Goal: Transaction & Acquisition: Purchase product/service

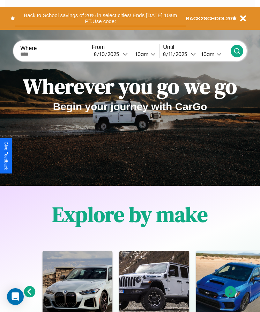
click at [100, 18] on button "Back to School savings of 20% in select cities! Ends [DATE] 10am PT. Use code:" at bounding box center [100, 18] width 171 height 16
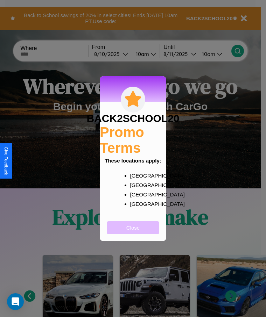
click at [133, 232] on button "Close" at bounding box center [133, 227] width 52 height 13
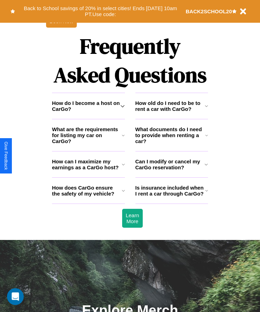
scroll to position [912, 0]
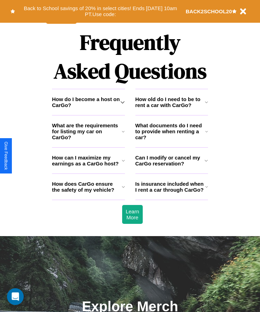
click at [172, 193] on h3 "Is insurance included when I rent a car through CarGo?" at bounding box center [171, 187] width 70 height 12
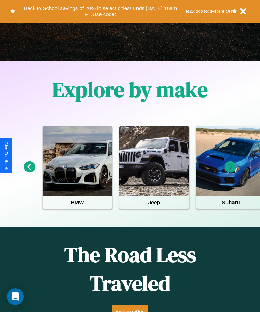
scroll to position [117, 0]
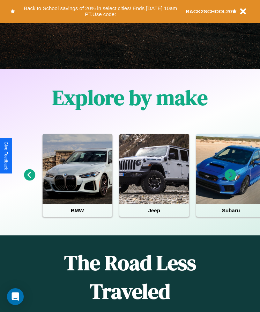
click at [231, 180] on icon at bounding box center [231, 175] width 12 height 12
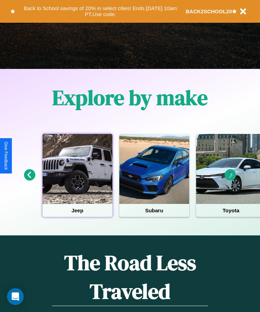
click at [77, 180] on div at bounding box center [78, 169] width 70 height 70
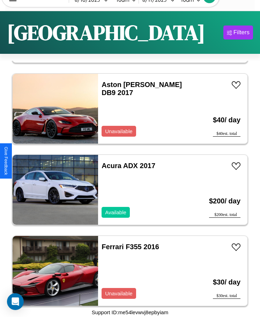
scroll to position [1303, 0]
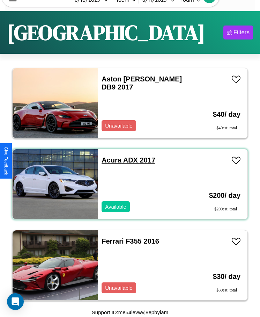
click at [109, 160] on link "Acura ADX 2017" at bounding box center [129, 160] width 54 height 8
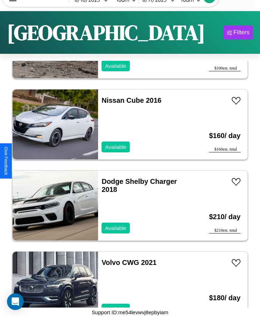
scroll to position [1627, 0]
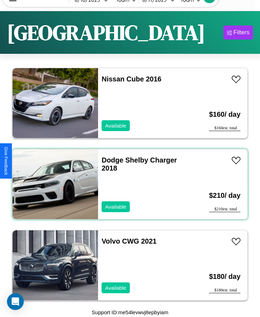
click at [128, 184] on div "Dodge Shelby Charger 2018 Available" at bounding box center [144, 184] width 93 height 70
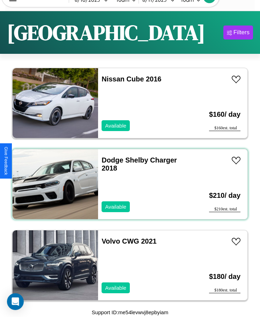
click at [128, 184] on div "Dodge Shelby Charger 2018 Available" at bounding box center [144, 184] width 93 height 70
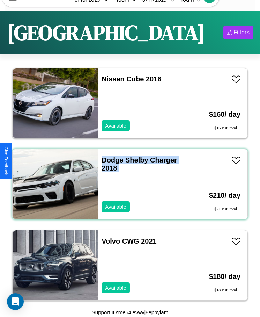
click at [128, 184] on div "Dodge Shelby Charger 2018 Available" at bounding box center [144, 184] width 93 height 70
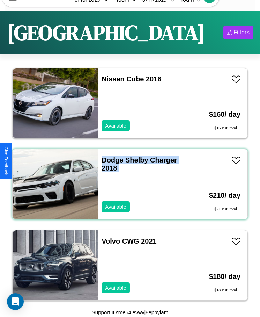
click at [128, 184] on div "Dodge Shelby Charger 2018 Available" at bounding box center [144, 184] width 93 height 70
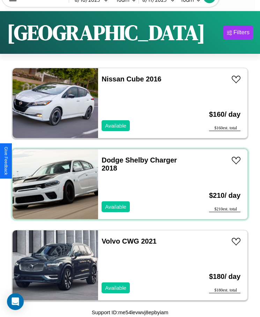
click at [128, 184] on div "Dodge Shelby Charger 2018 Available" at bounding box center [144, 184] width 93 height 70
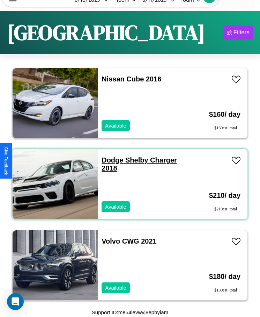
click at [110, 160] on link "Dodge Shelby Charger 2018" at bounding box center [140, 164] width 76 height 16
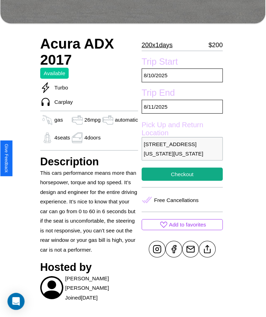
scroll to position [245, 0]
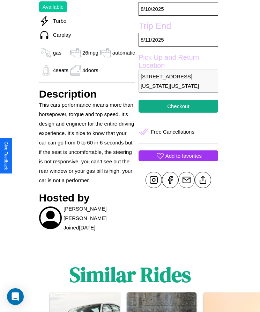
click at [178, 156] on p "Add to favorites" at bounding box center [184, 155] width 36 height 9
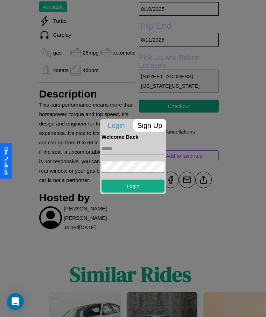
click at [133, 158] on form "Login" at bounding box center [132, 165] width 63 height 53
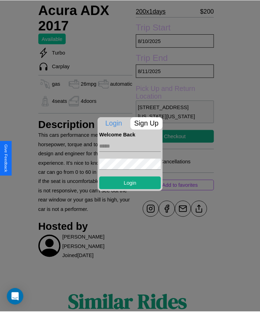
scroll to position [192, 0]
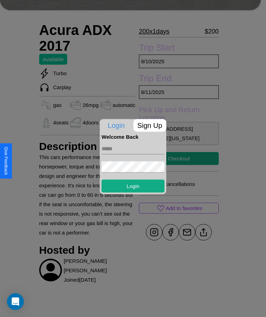
click at [178, 158] on div at bounding box center [133, 158] width 266 height 317
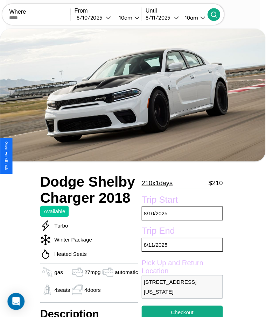
scroll to position [54, 0]
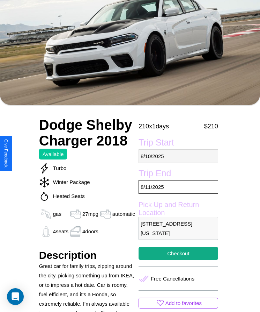
click at [178, 156] on p "8 / 10 / 2025" at bounding box center [179, 156] width 80 height 14
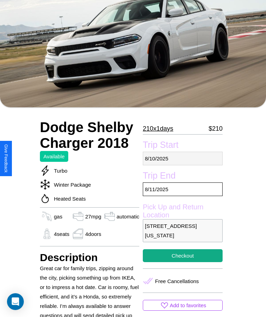
select select "*"
select select "****"
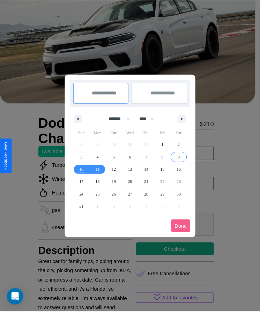
scroll to position [0, 0]
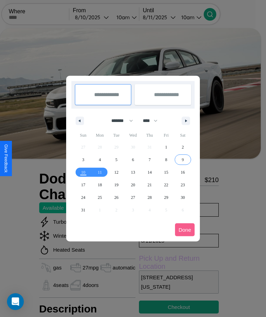
click at [101, 17] on div at bounding box center [133, 158] width 266 height 317
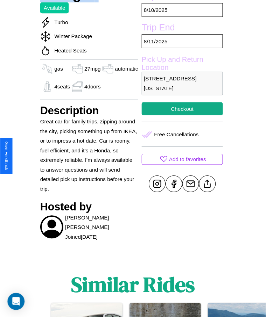
scroll to position [201, 0]
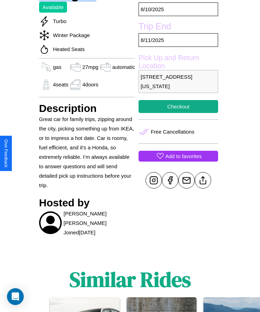
click at [178, 156] on p "Add to favorites" at bounding box center [184, 155] width 36 height 9
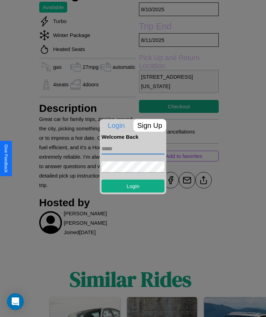
click at [133, 149] on input "text" at bounding box center [132, 148] width 63 height 11
type input "**********"
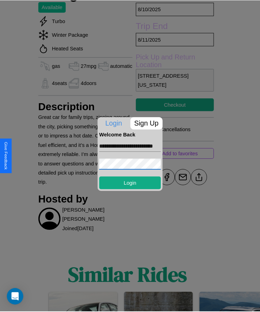
scroll to position [0, 0]
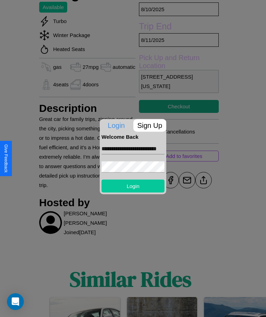
click at [133, 186] on button "Login" at bounding box center [132, 185] width 63 height 13
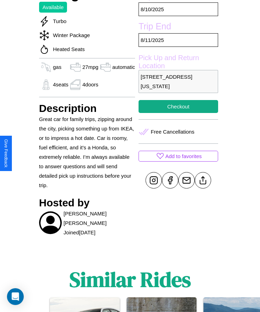
scroll to position [201, 0]
